Goal: Task Accomplishment & Management: Manage account settings

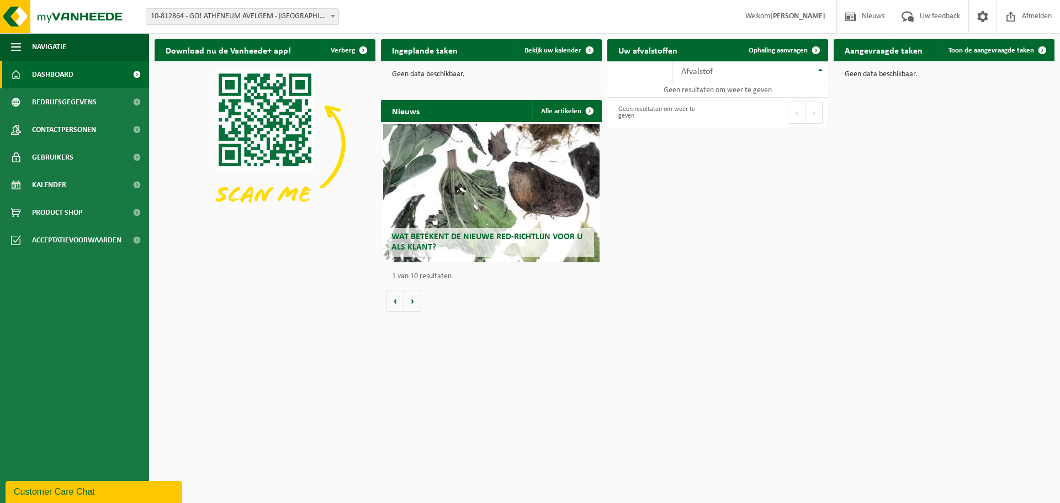
click at [320, 13] on span "10-812864 - GO! ATHENEUM AVELGEM - [GEOGRAPHIC_DATA]" at bounding box center [242, 16] width 192 height 15
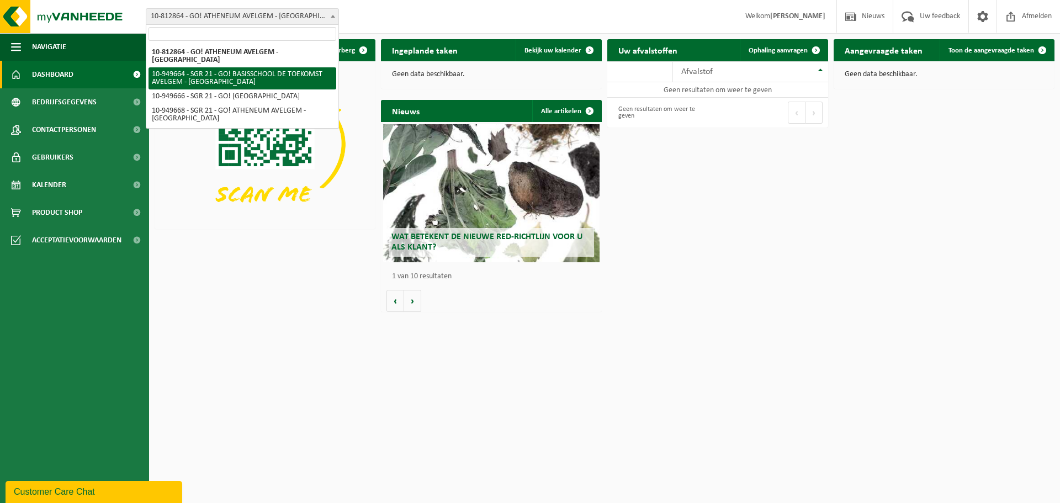
select select "143231"
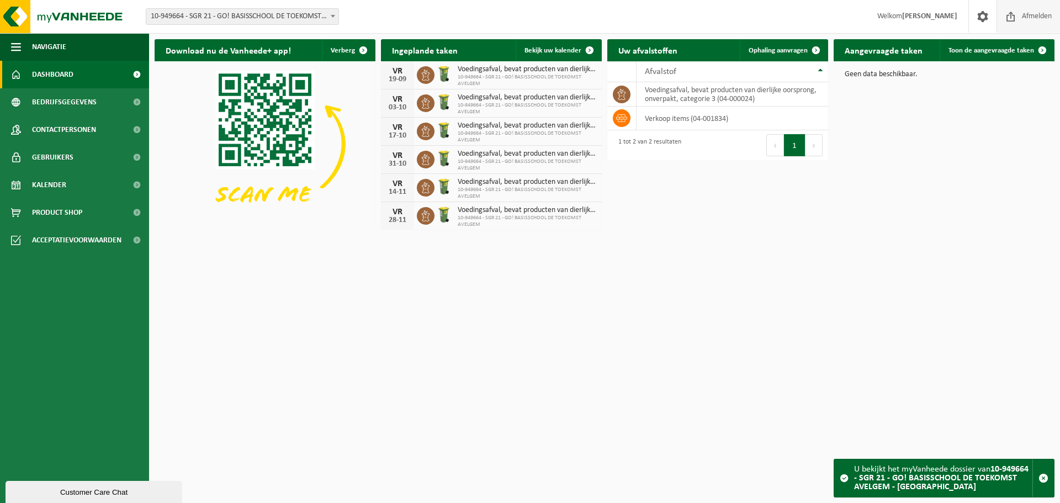
click at [1036, 12] on span "Afmelden" at bounding box center [1036, 16] width 35 height 33
